Goal: Information Seeking & Learning: Learn about a topic

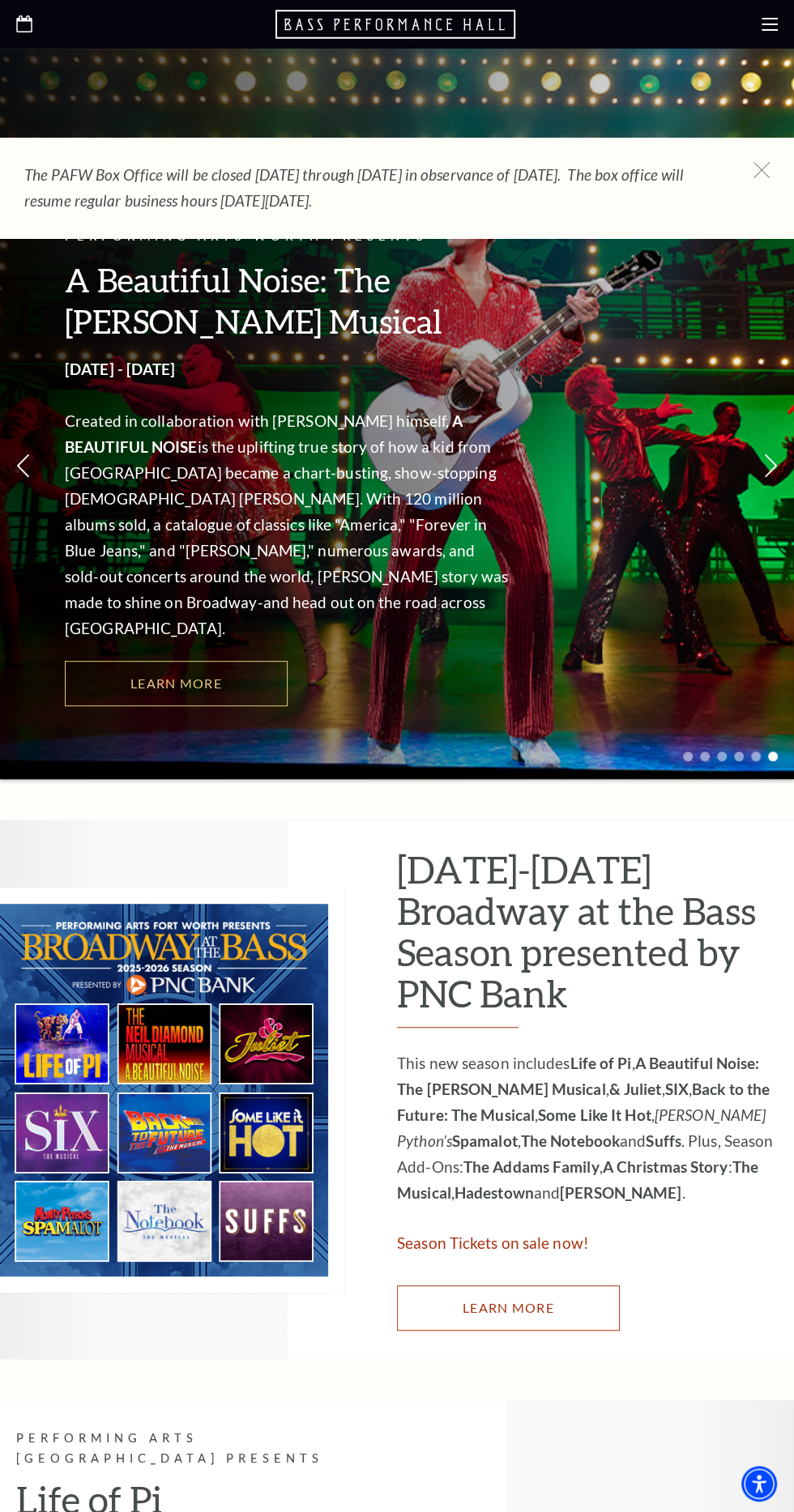
click at [565, 1331] on link "Learn More" at bounding box center [508, 1308] width 222 height 45
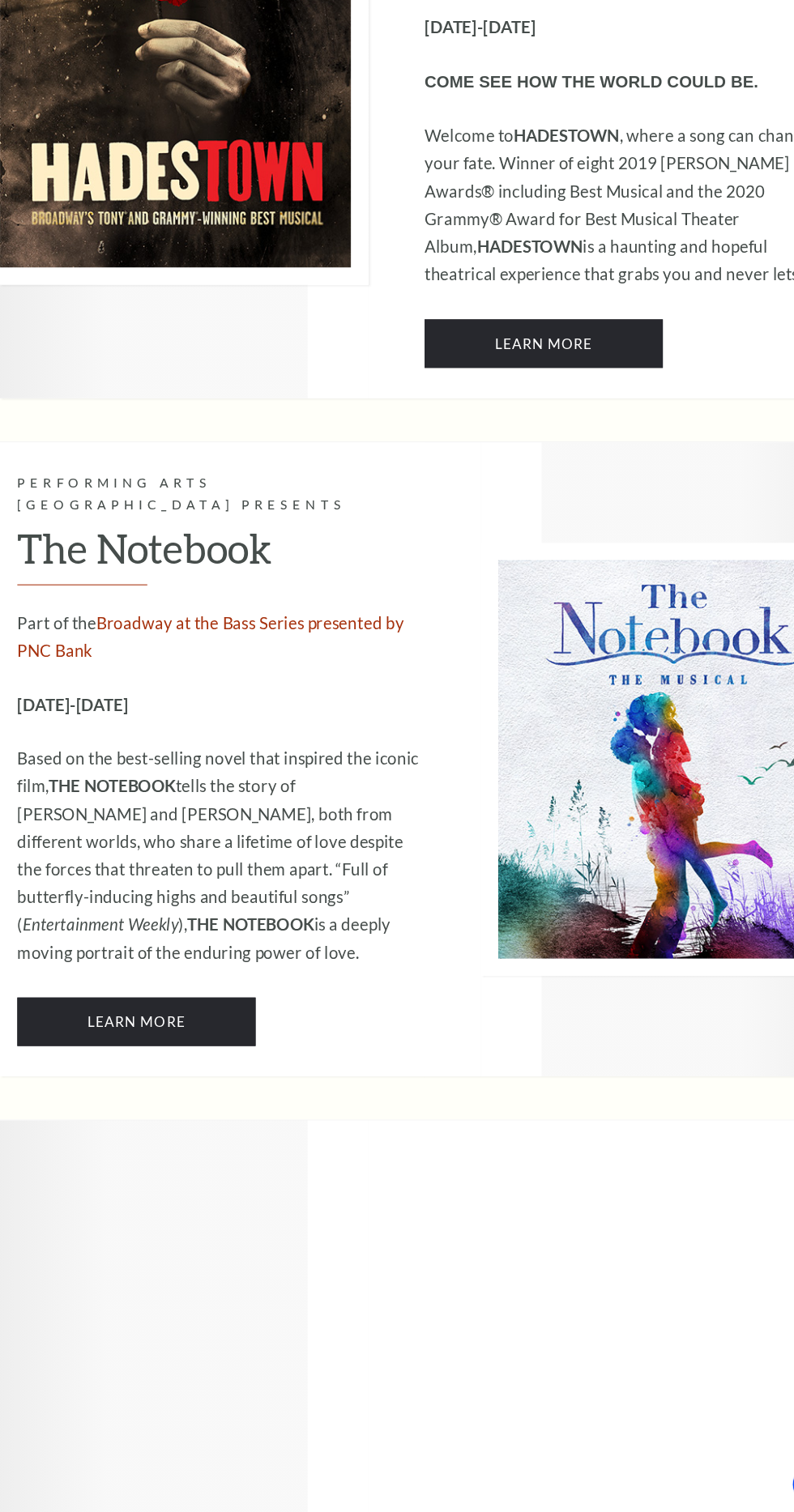
scroll to position [8711, 0]
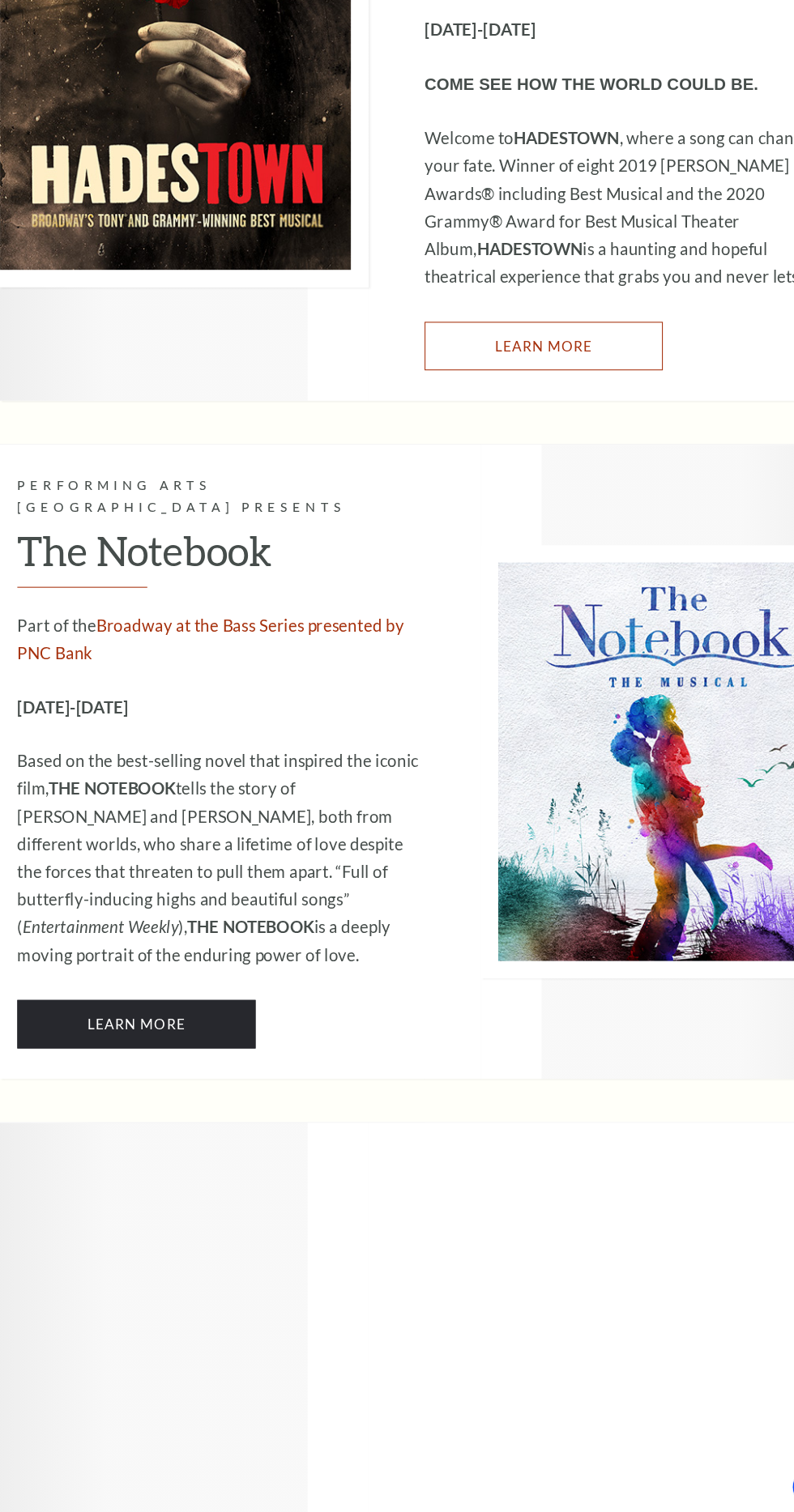
click at [479, 440] on link "Learn More" at bounding box center [508, 417] width 222 height 45
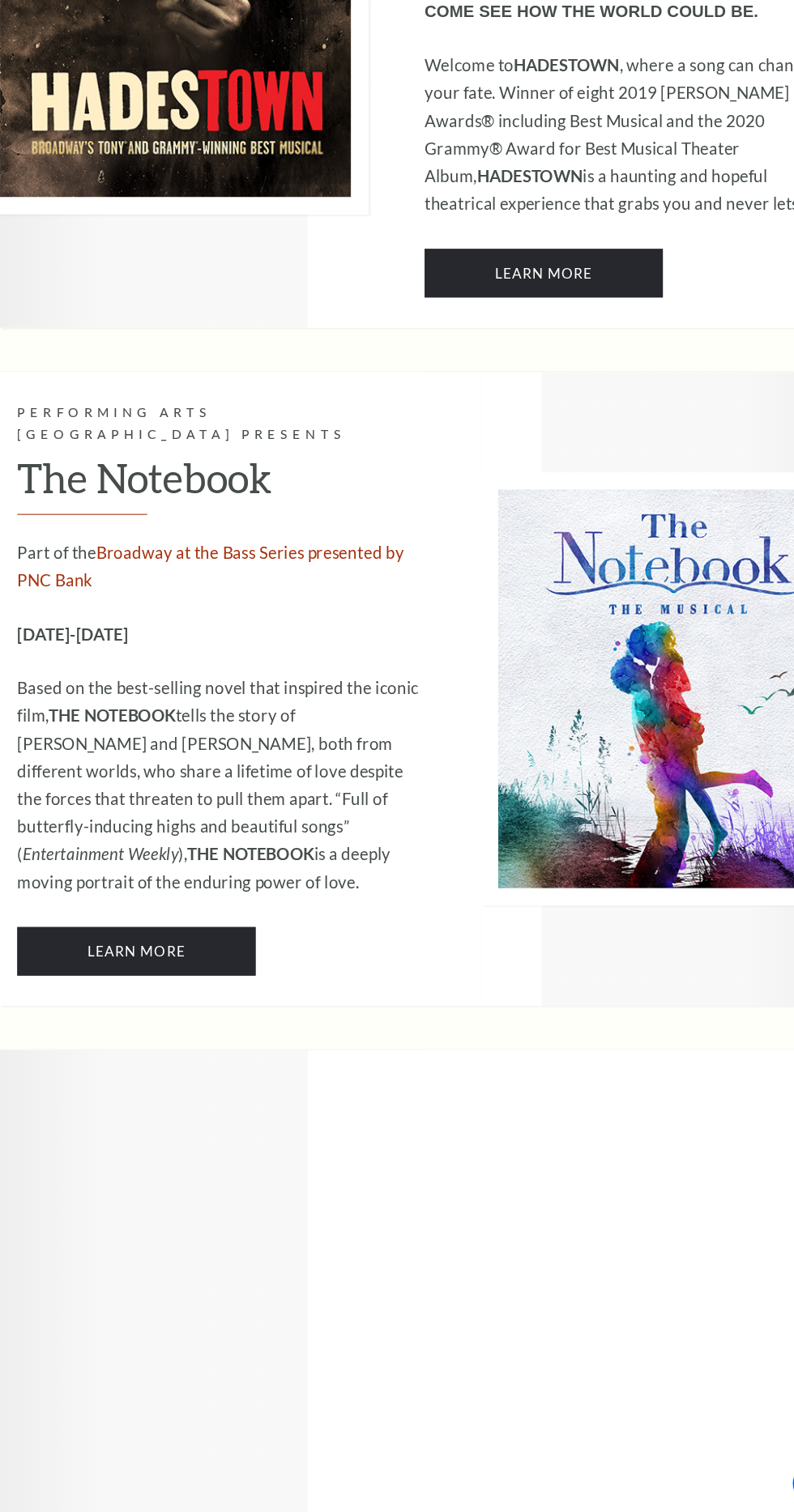
scroll to position [8776, 0]
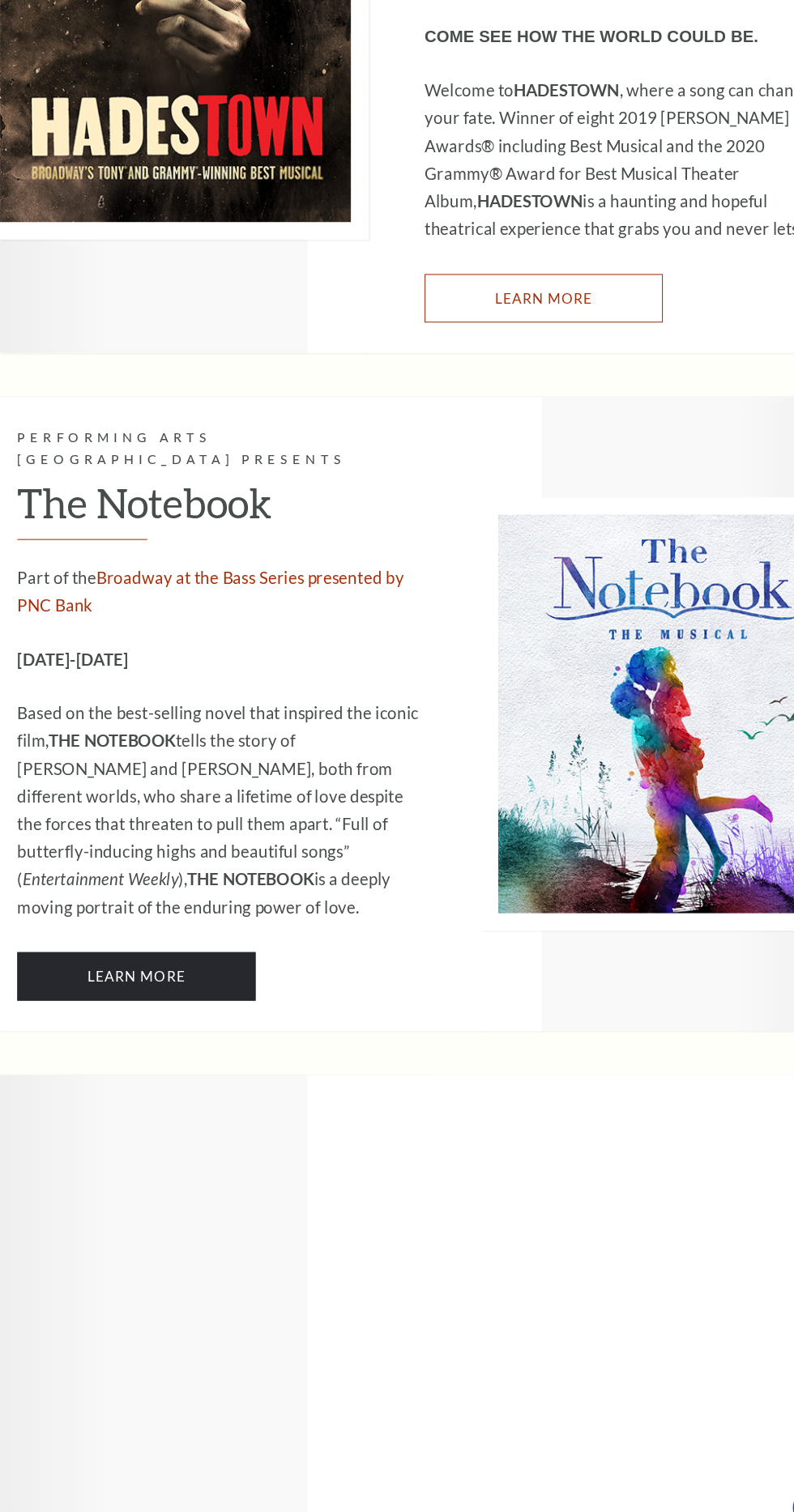
click at [445, 375] on link "Learn More" at bounding box center [508, 352] width 222 height 45
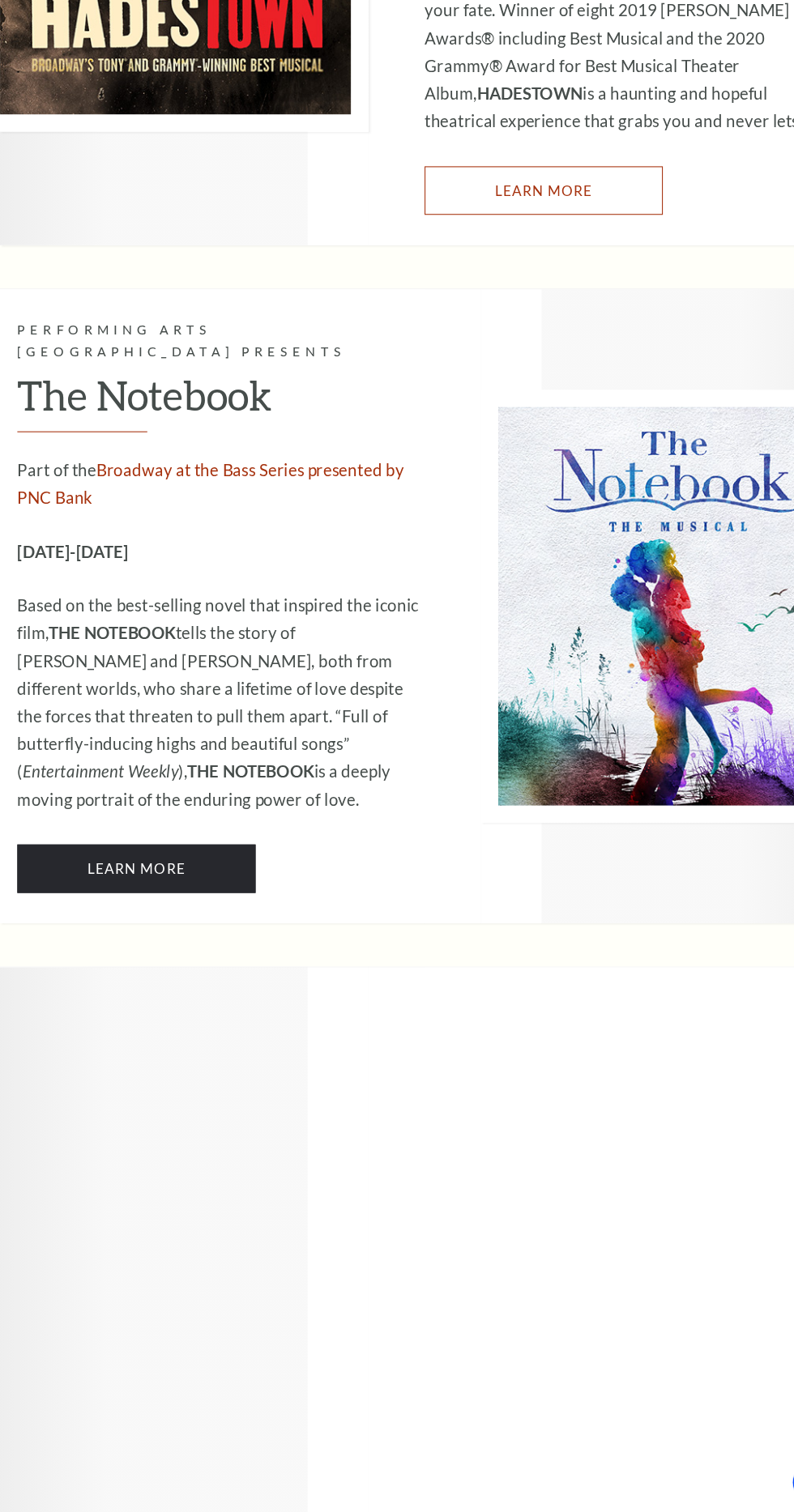
scroll to position [8853, 0]
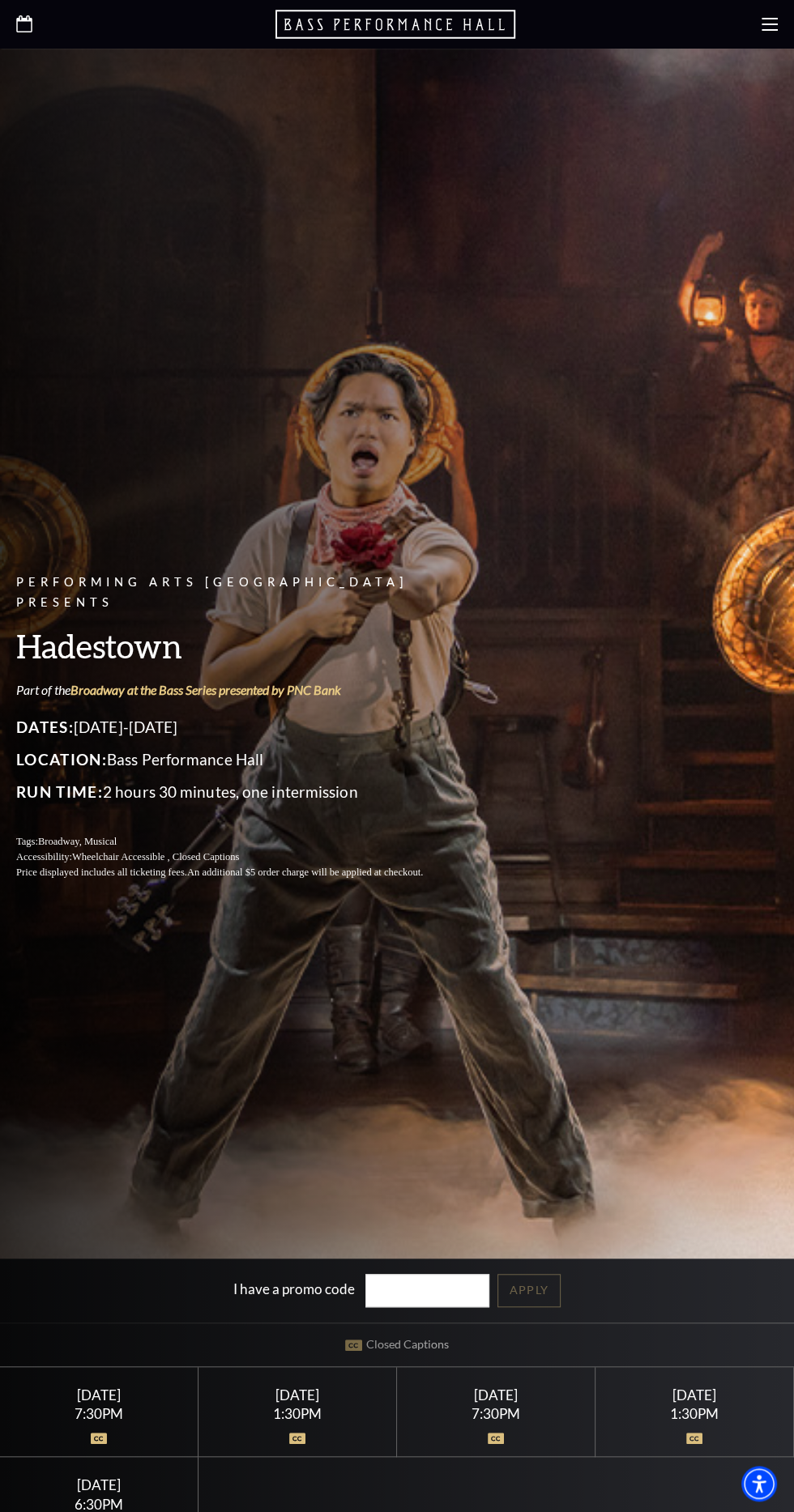
scroll to position [10, 0]
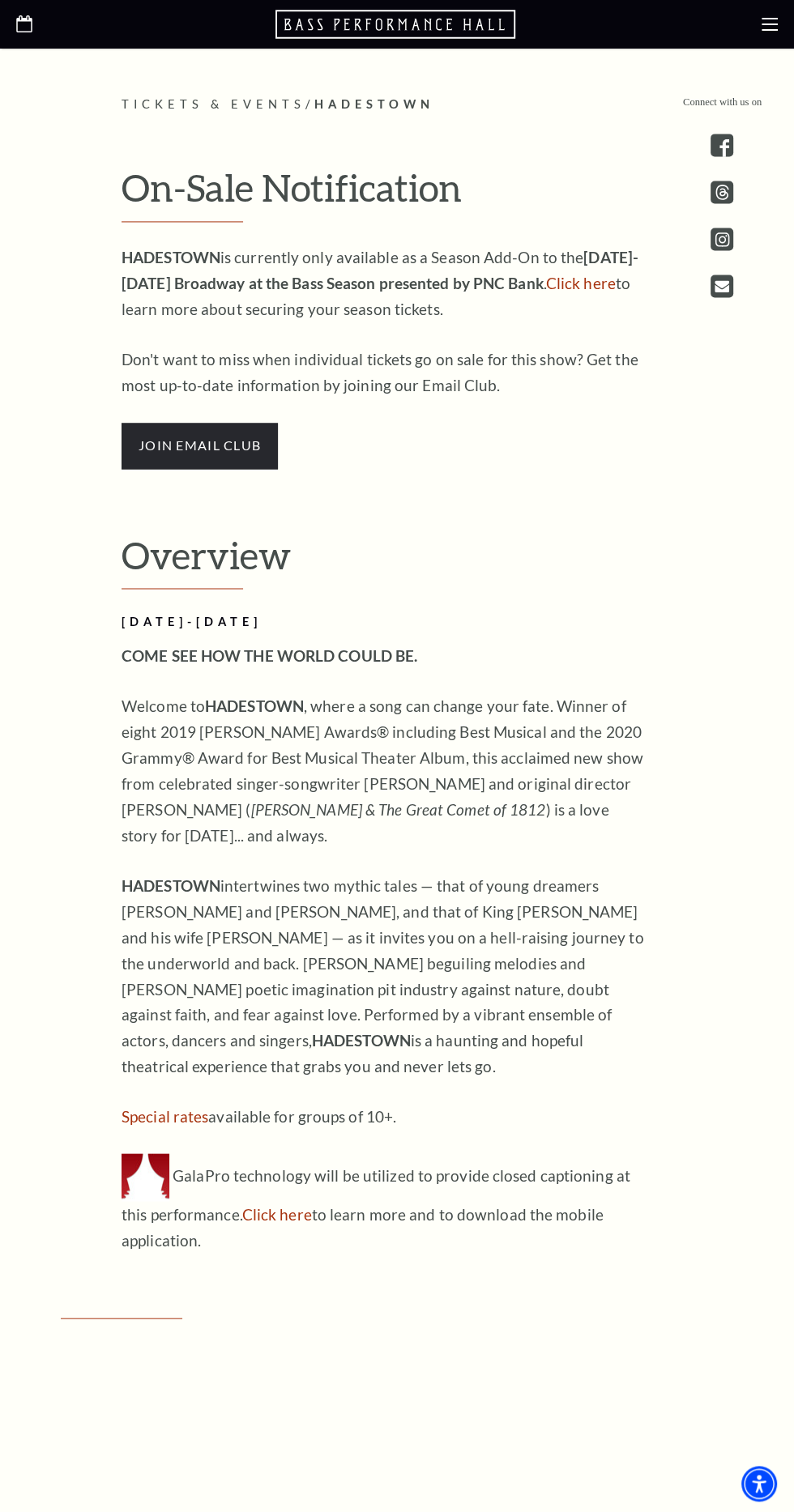
scroll to position [1554, 0]
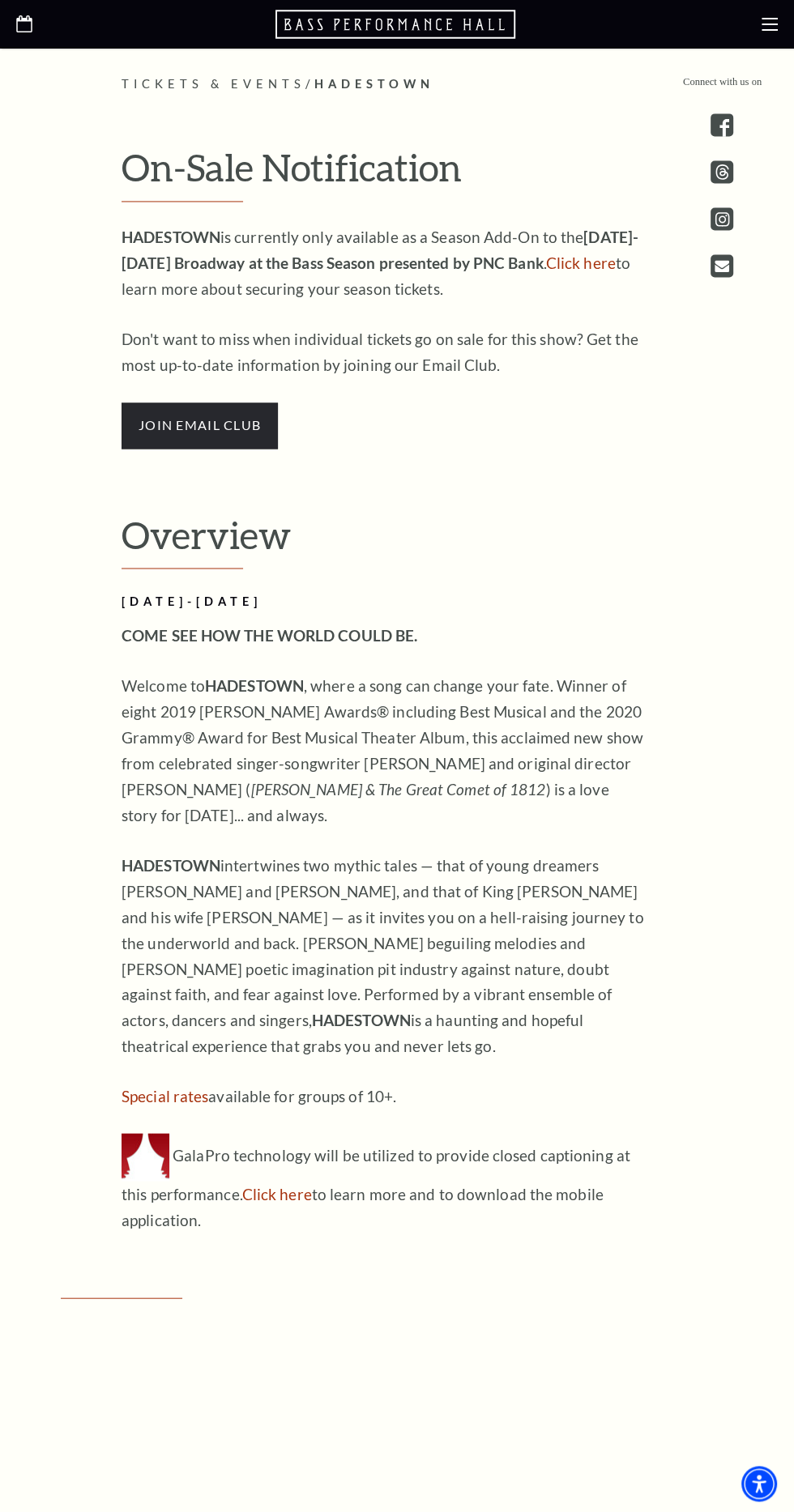
click at [229, 448] on span "join email club" at bounding box center [199, 424] width 156 height 45
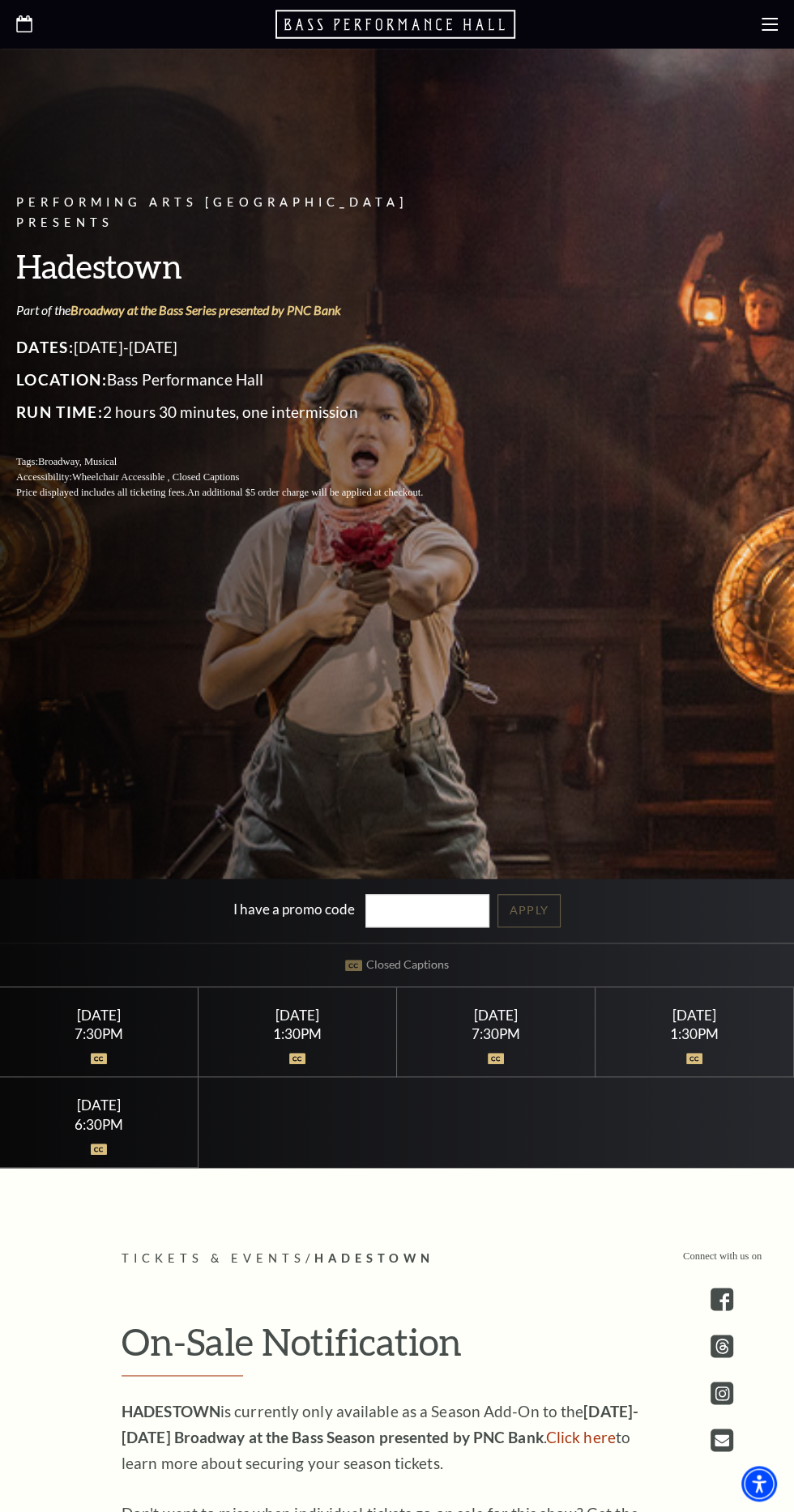
scroll to position [0, 0]
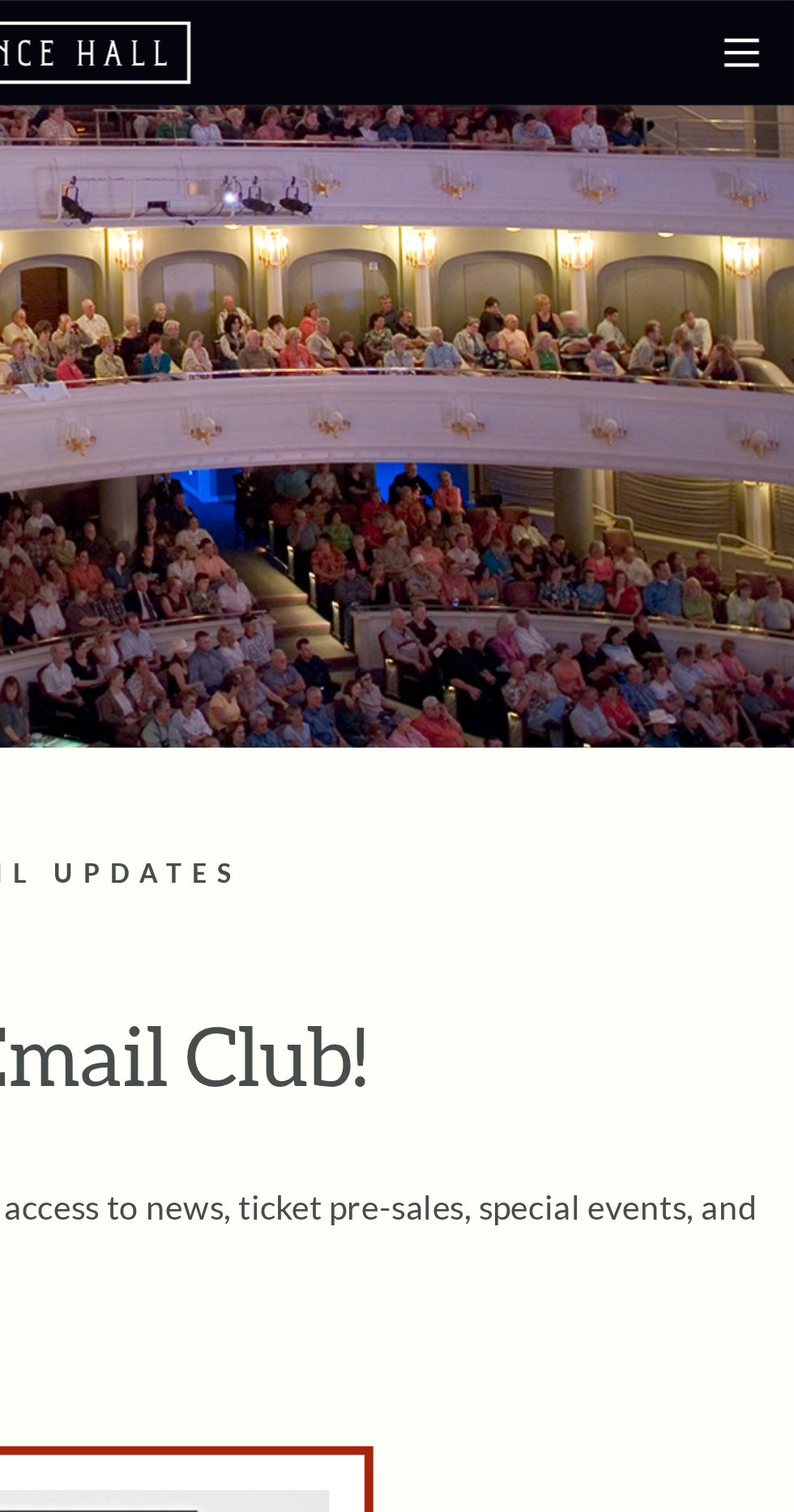
click at [776, 30] on use at bounding box center [769, 25] width 16 height 13
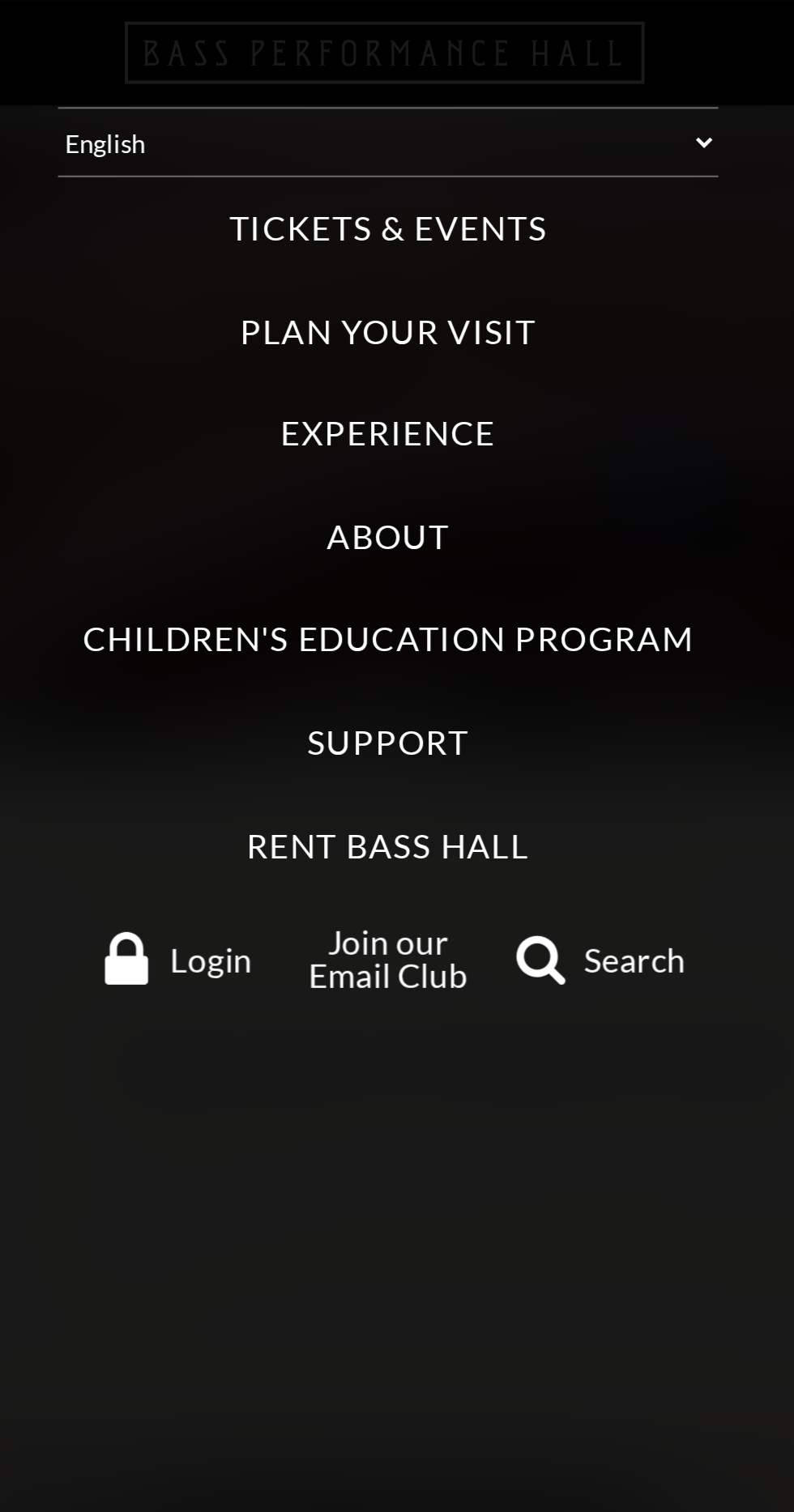
click at [313, 436] on span "Login" at bounding box center [315, 443] width 38 height 15
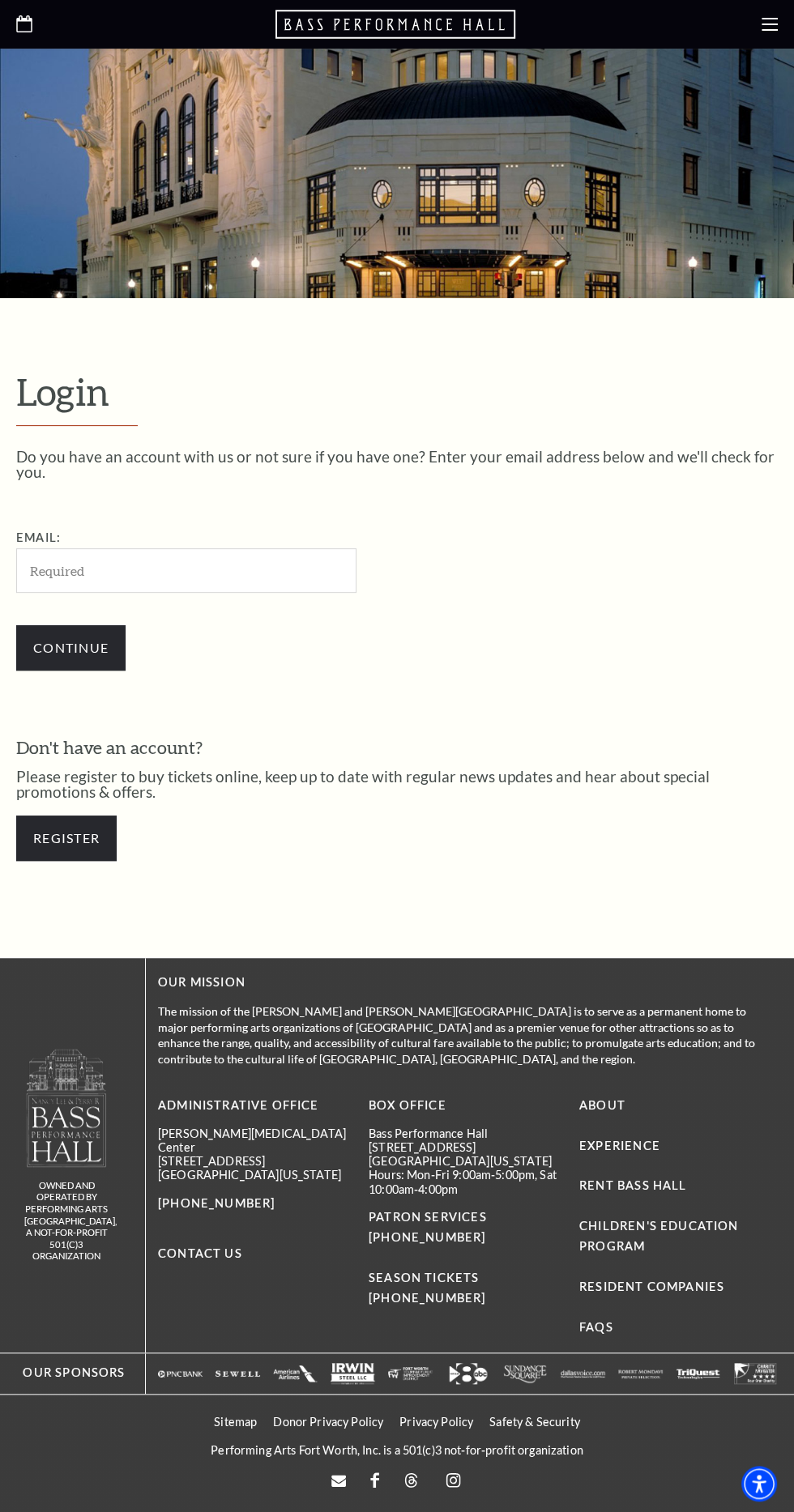
scroll to position [394, 0]
click at [291, 548] on input "Email:" at bounding box center [186, 570] width 340 height 44
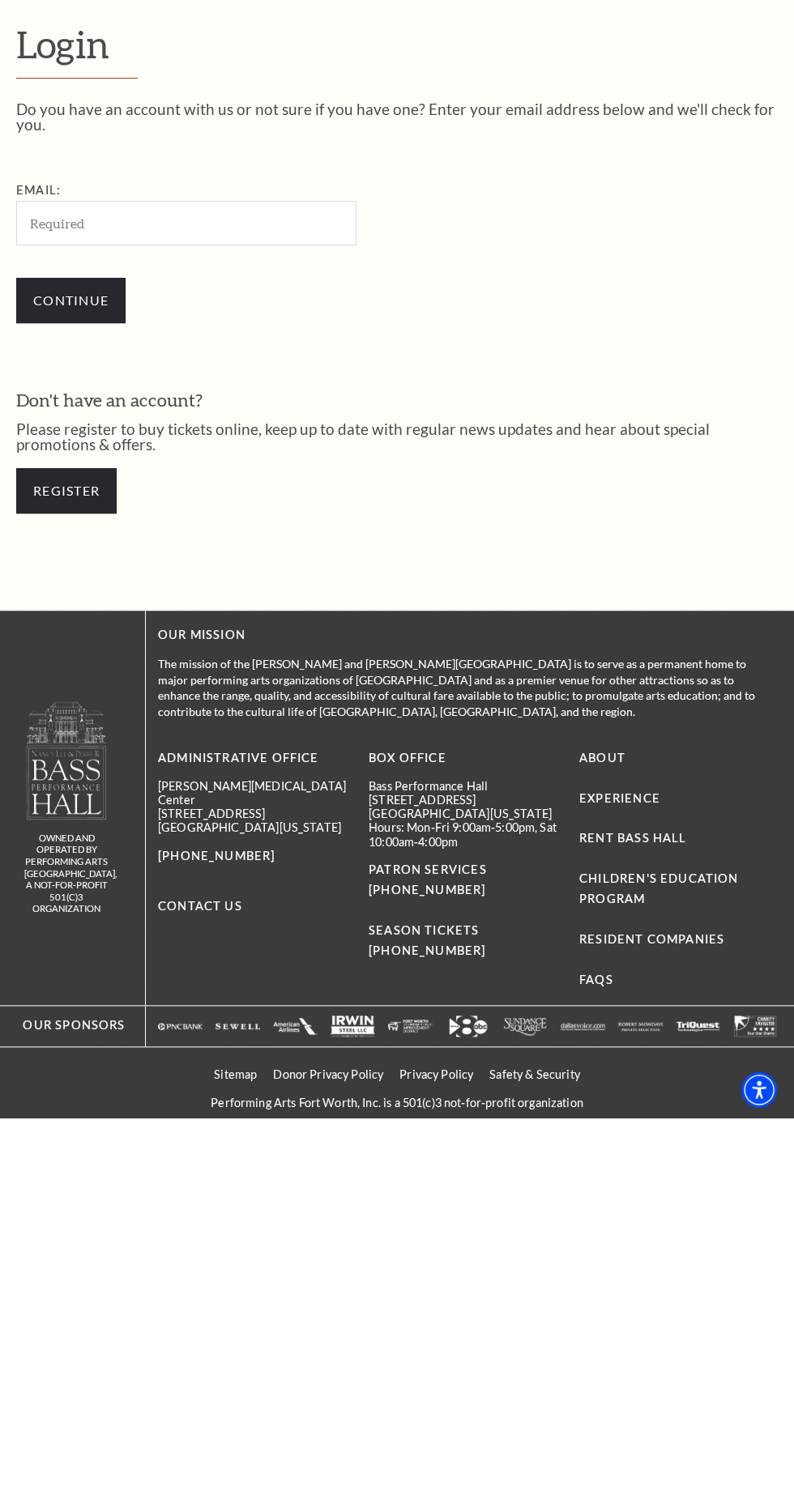
click at [239, 640] on input "Email:" at bounding box center [186, 617] width 340 height 44
